Goal: Task Accomplishment & Management: Manage account settings

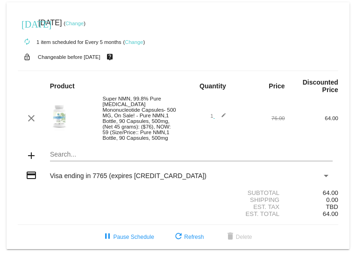
click at [33, 154] on mat-icon "add" at bounding box center [31, 155] width 11 height 11
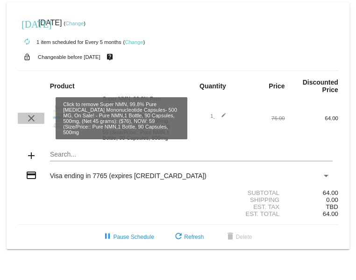
click at [23, 118] on button "clear" at bounding box center [31, 118] width 27 height 11
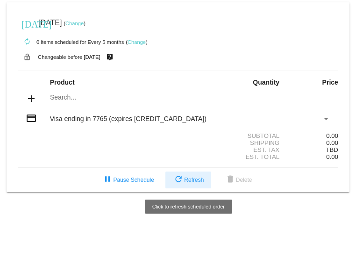
click at [176, 177] on mat-icon "refresh" at bounding box center [178, 179] width 11 height 11
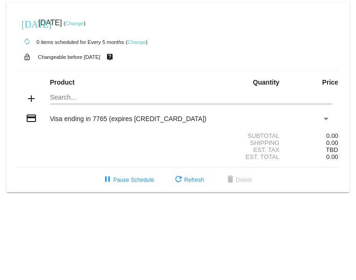
click at [138, 39] on link "Change" at bounding box center [137, 42] width 18 height 6
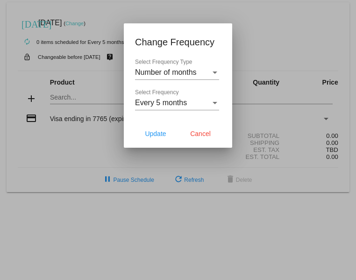
click at [89, 34] on div at bounding box center [178, 140] width 356 height 280
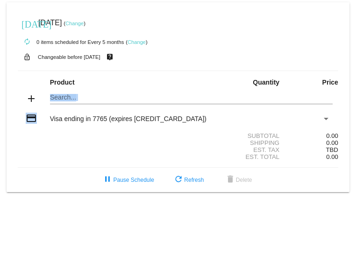
drag, startPoint x: 45, startPoint y: 121, endPoint x: 84, endPoint y: 94, distance: 47.1
click at [84, 94] on mat-card-content "Product Quantity Price add Search... credit_card Visa ending in 7765 (expires […" at bounding box center [178, 119] width 321 height 97
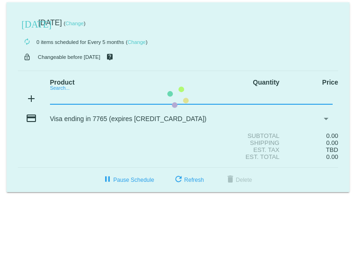
click at [84, 94] on mat-card "[DATE] [DATE] ( Change ) autorenew 0 items scheduled for Every 5 months ( Chang…" at bounding box center [178, 97] width 343 height 190
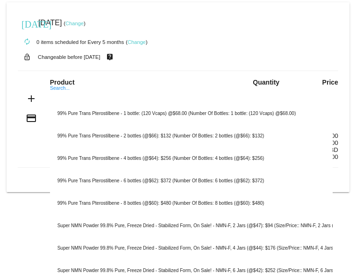
click at [65, 97] on input "Search..." at bounding box center [191, 97] width 283 height 7
paste input "Super NMN, 99.8% Pure [MEDICAL_DATA] Mononucleotide Capsules- 500 MG, On Sale! …"
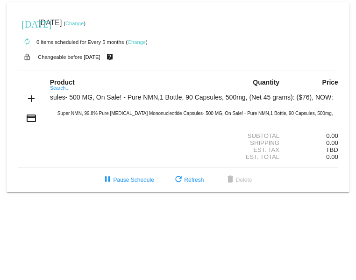
scroll to position [0, 183]
click at [289, 98] on input "Super NMN, 99.8% Pure [MEDICAL_DATA] Mononucleotide Capsules- 500 MG, On Sale! …" at bounding box center [191, 97] width 283 height 7
click at [282, 97] on input "Super NMN, 99.8% Pure [MEDICAL_DATA] Mononucleotide Capsules- 500 MG, On Sale! …" at bounding box center [191, 97] width 283 height 7
click at [286, 97] on input "Super NMN, 99.8% Pure [MEDICAL_DATA] Mononucleotide Capsules- 500 MG, On Sale! …" at bounding box center [191, 97] width 283 height 7
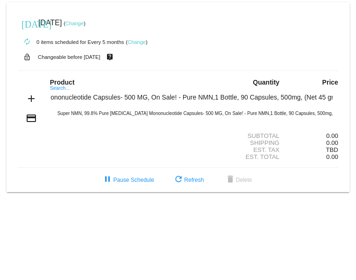
type input "Super NMN, 99.8% Pure [MEDICAL_DATA] Mononucleotide Capsules- 500 MG, On Sale! …"
click at [32, 97] on mat-icon "add" at bounding box center [31, 98] width 11 height 11
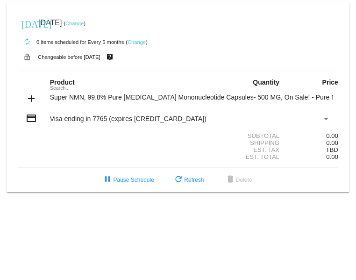
click at [108, 118] on span "Visa ending in 7765 (expires [CREDIT_CARD_DATA])" at bounding box center [128, 118] width 157 height 7
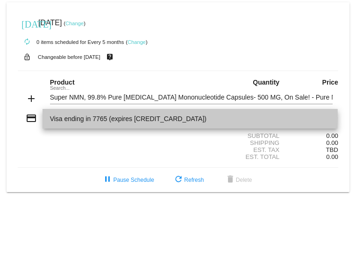
click at [108, 118] on span "Visa ending in 7765 (expires [CREDIT_CARD_DATA])" at bounding box center [190, 119] width 281 height 20
